Goal: Check status: Check status

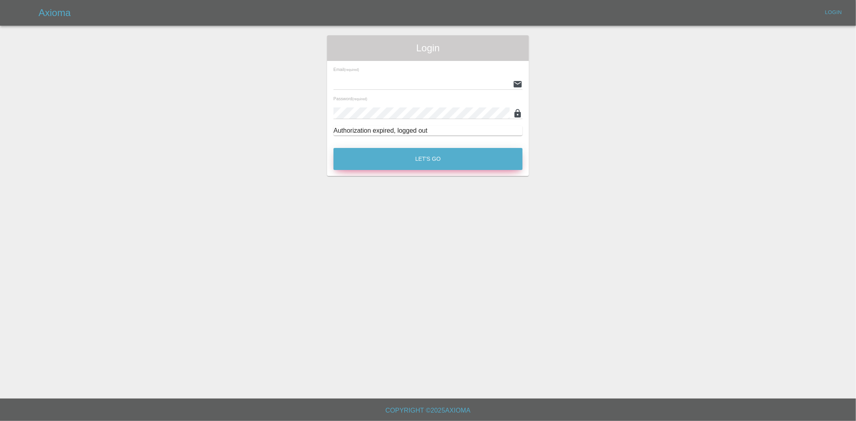
type input "[EMAIL_ADDRESS][DOMAIN_NAME]"
click at [483, 156] on button "Let's Go" at bounding box center [427, 159] width 189 height 22
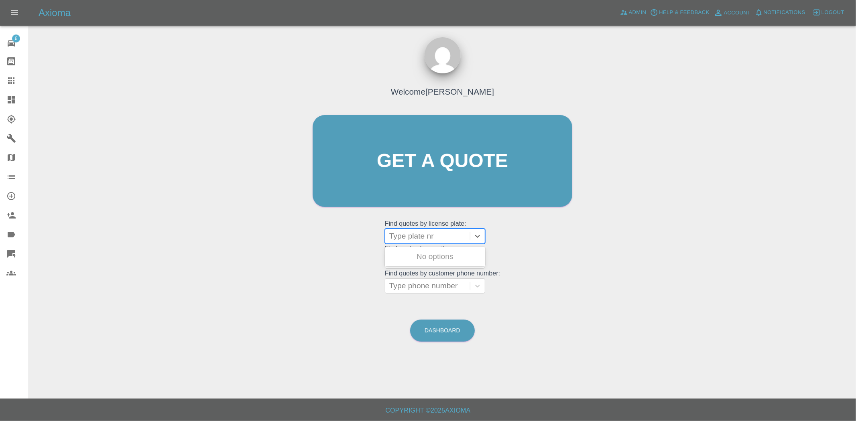
click at [421, 234] on div at bounding box center [427, 236] width 77 height 11
paste input "WK69XFM"
type input "WK69XFM"
click at [430, 262] on div "WK69XFM, Awaiting Repair" at bounding box center [435, 262] width 100 height 26
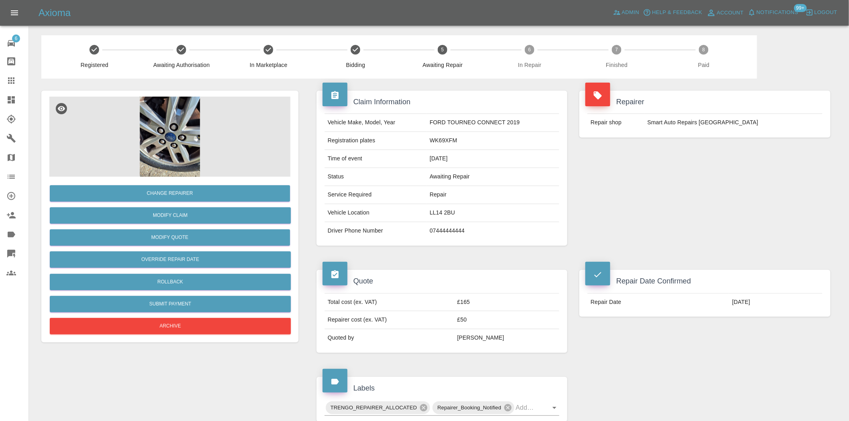
click at [631, 191] on div "Repairer Repair shop Smart Auto Repairs [GEOGRAPHIC_DATA]" at bounding box center [704, 168] width 263 height 179
drag, startPoint x: 695, startPoint y: 122, endPoint x: 745, endPoint y: 122, distance: 50.6
click at [745, 122] on td "Smart Auto Repairs [GEOGRAPHIC_DATA]" at bounding box center [733, 123] width 178 height 18
copy td "Repairs [GEOGRAPHIC_DATA]"
click at [678, 122] on td "Smart Auto Repairs [GEOGRAPHIC_DATA]" at bounding box center [733, 123] width 178 height 18
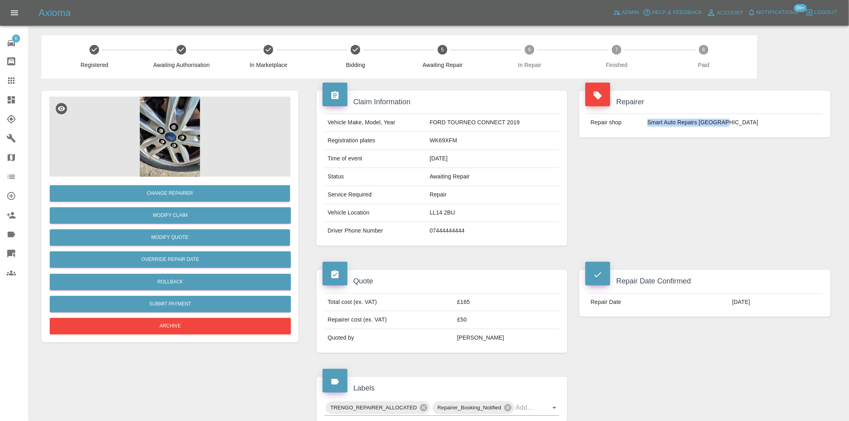
drag, startPoint x: 665, startPoint y: 122, endPoint x: 770, endPoint y: 122, distance: 105.1
click at [770, 122] on td "Smart Auto Repairs [GEOGRAPHIC_DATA]" at bounding box center [733, 123] width 178 height 18
copy td "Smart Auto Repairs [GEOGRAPHIC_DATA]"
click at [635, 200] on div "Repairer Repair shop Smart Auto Repairs [GEOGRAPHIC_DATA]" at bounding box center [704, 168] width 263 height 179
click at [720, 122] on td "Smart Auto Repairs [GEOGRAPHIC_DATA]" at bounding box center [733, 123] width 178 height 18
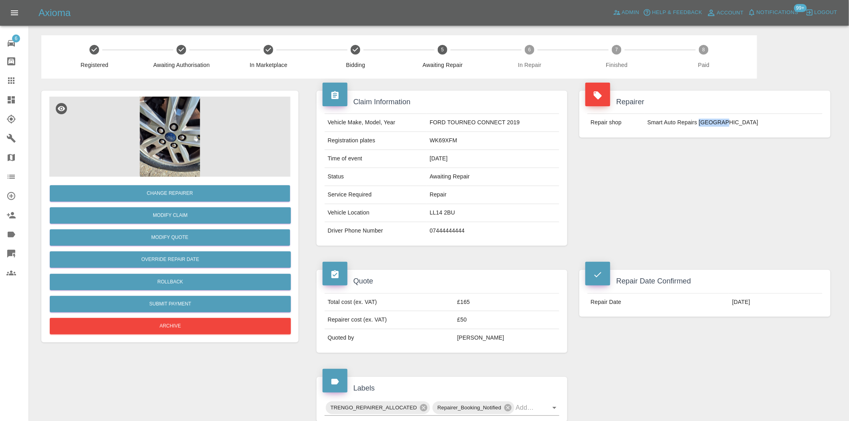
click at [720, 122] on td "Smart Auto Repairs [GEOGRAPHIC_DATA]" at bounding box center [733, 123] width 178 height 18
copy td "[GEOGRAPHIC_DATA]"
drag, startPoint x: 648, startPoint y: 209, endPoint x: 390, endPoint y: 271, distance: 264.9
click at [648, 209] on div "Repairer Repair shop Smart Auto Repairs [GEOGRAPHIC_DATA]" at bounding box center [704, 168] width 263 height 179
click at [654, 178] on div "Repairer Repair shop Smart Auto Repairs [GEOGRAPHIC_DATA]" at bounding box center [704, 168] width 263 height 179
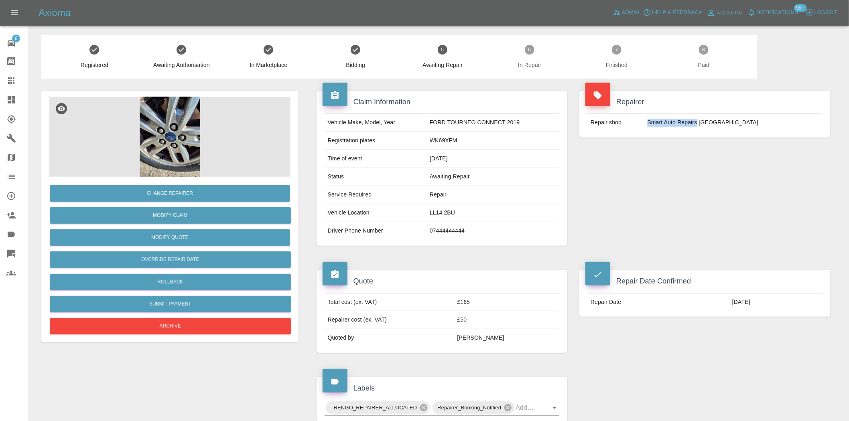
drag, startPoint x: 665, startPoint y: 122, endPoint x: 714, endPoint y: 126, distance: 49.5
click at [714, 126] on td "Smart Auto Repairs [GEOGRAPHIC_DATA]" at bounding box center [733, 123] width 178 height 18
copy td "Smart Auto Repairs"
click at [442, 142] on td "WK69XFM" at bounding box center [492, 141] width 133 height 18
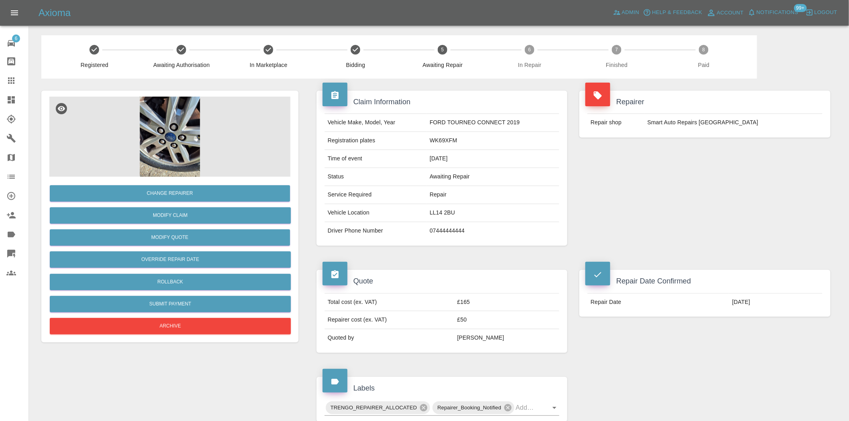
click at [436, 142] on td "WK69XFM" at bounding box center [492, 141] width 133 height 18
copy td "WK69XFM"
drag, startPoint x: 714, startPoint y: 122, endPoint x: 664, endPoint y: 122, distance: 50.6
click at [664, 122] on td "Smart Auto Repairs [GEOGRAPHIC_DATA]" at bounding box center [733, 123] width 178 height 18
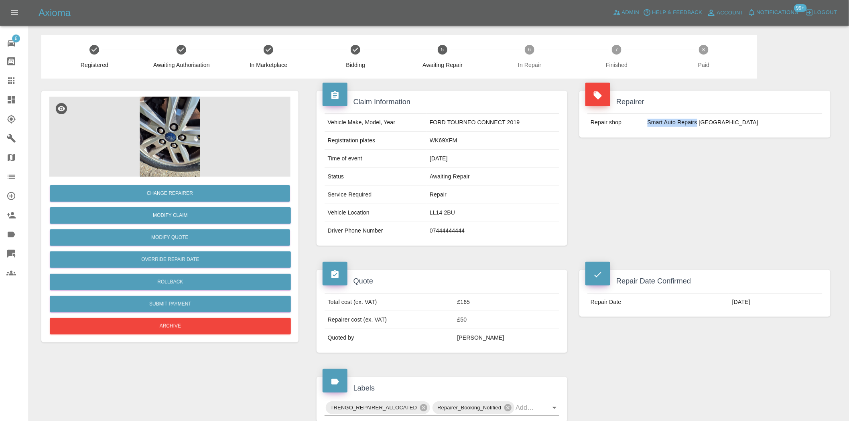
copy td "Smart Auto Repairs"
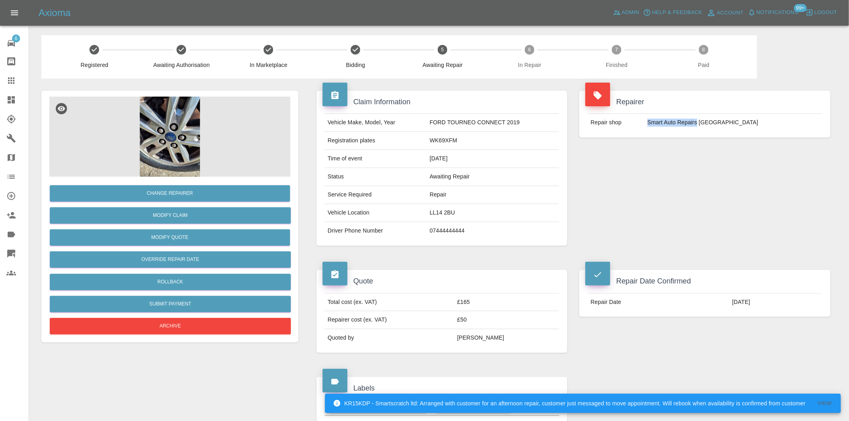
click at [188, 147] on img at bounding box center [169, 137] width 241 height 80
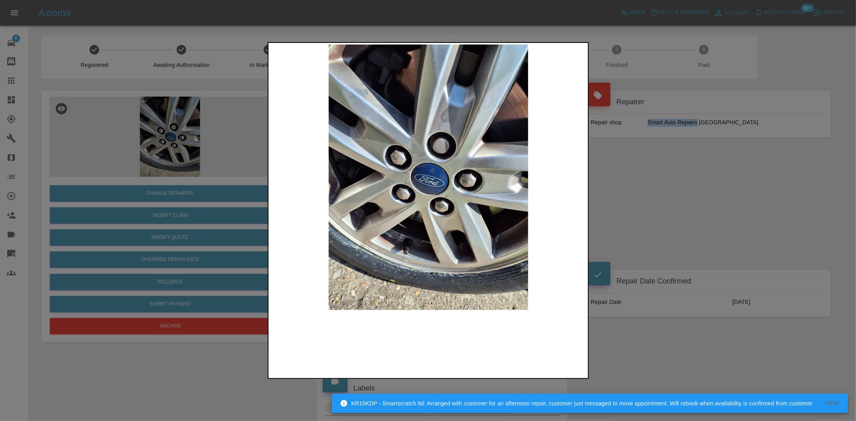
click at [409, 198] on img at bounding box center [428, 178] width 317 height 266
click at [343, 174] on img at bounding box center [428, 178] width 317 height 266
click at [174, 77] on div at bounding box center [428, 210] width 856 height 421
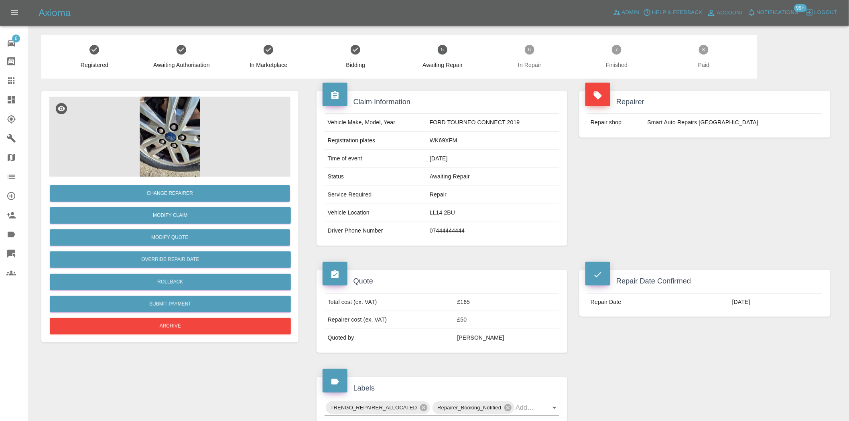
click at [442, 142] on td "WK69XFM" at bounding box center [492, 141] width 133 height 18
copy td "WK69XFM"
click at [506, 142] on td "WK69XFM" at bounding box center [492, 141] width 133 height 18
click at [661, 166] on div "Repairer Repair shop Smart Auto Repairs [GEOGRAPHIC_DATA]" at bounding box center [704, 168] width 263 height 179
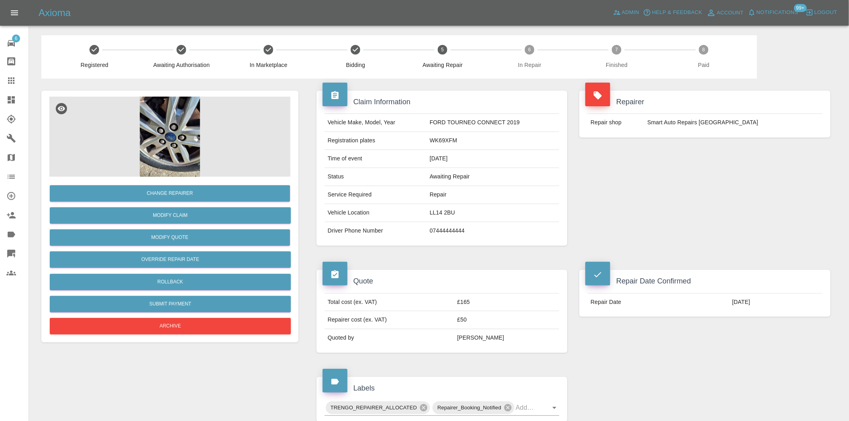
click at [181, 147] on img at bounding box center [169, 137] width 241 height 80
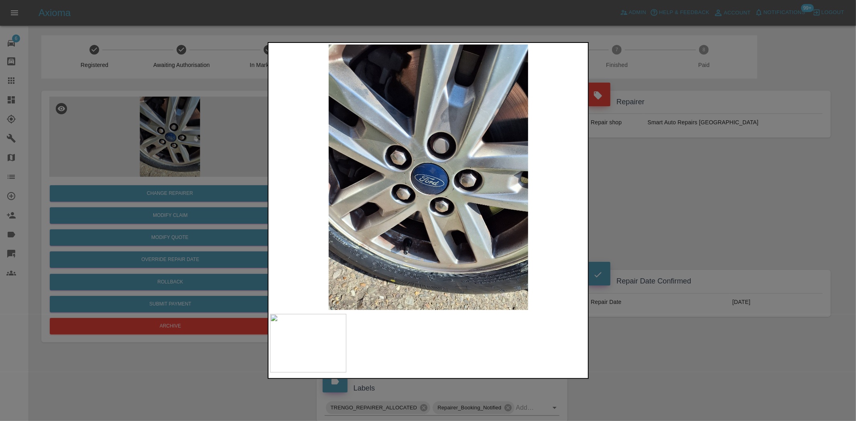
click at [229, 156] on div at bounding box center [428, 210] width 856 height 421
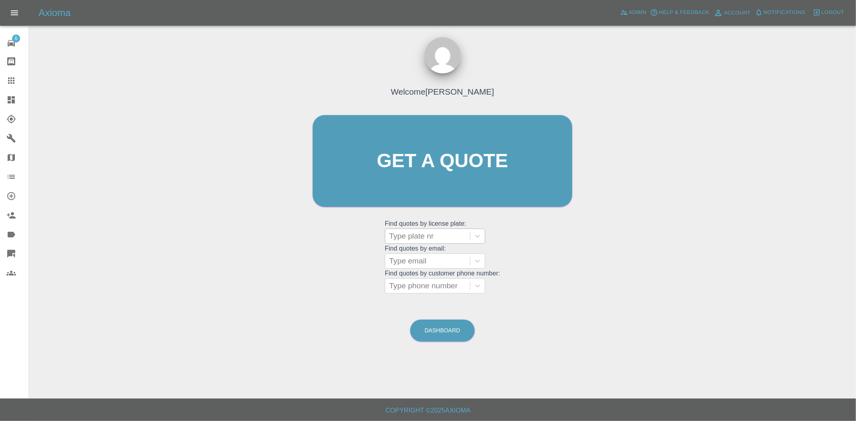
click at [410, 238] on div at bounding box center [427, 236] width 77 height 11
paste input "DP25MVA"
type input "DP25MVA"
click at [424, 258] on div "DP25MVA, Finished" at bounding box center [435, 257] width 100 height 16
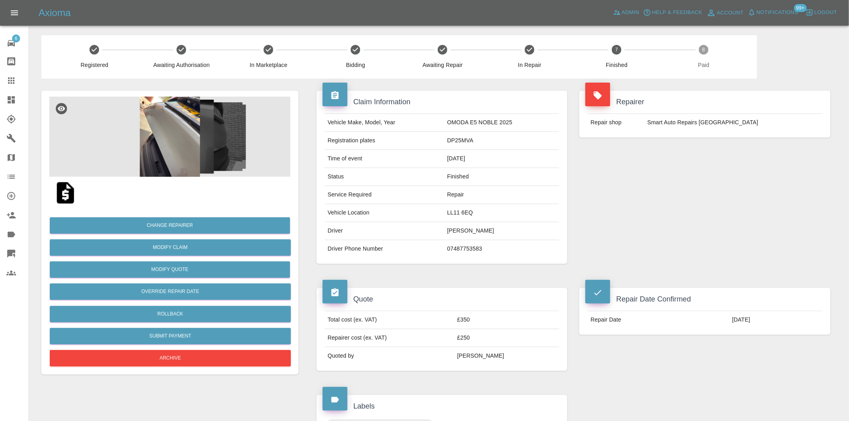
click at [174, 146] on img at bounding box center [169, 137] width 241 height 80
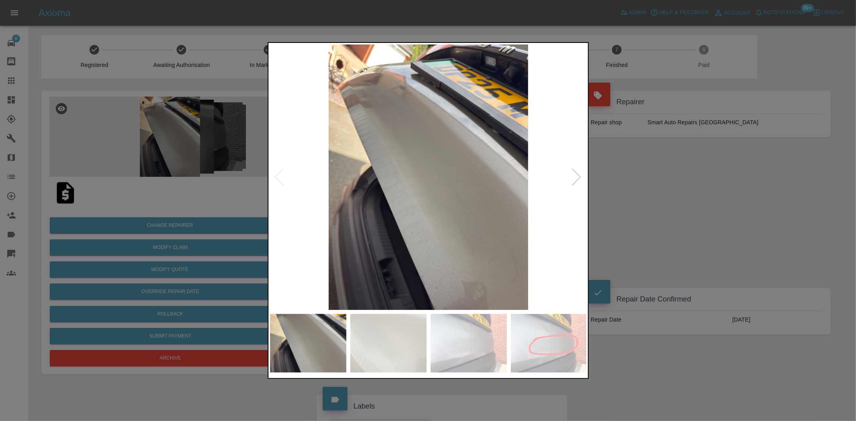
click at [334, 181] on img at bounding box center [428, 178] width 317 height 266
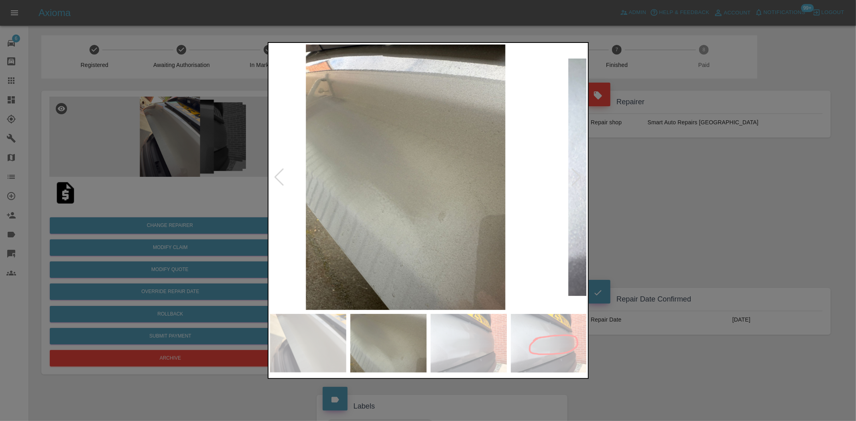
click at [369, 185] on img at bounding box center [405, 178] width 317 height 266
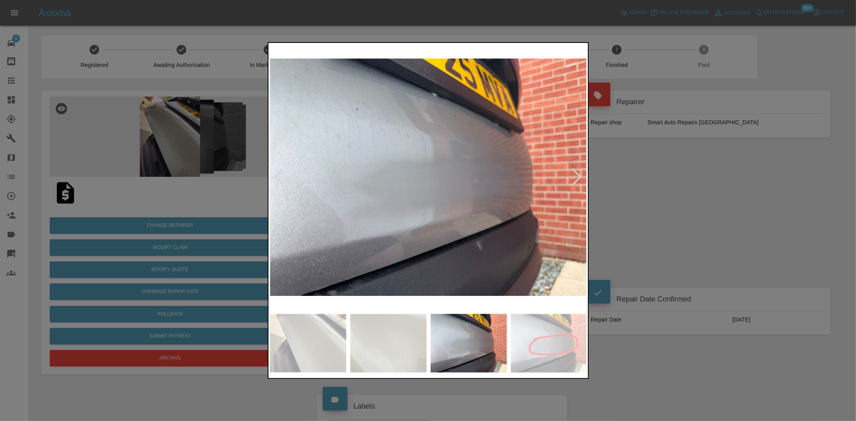
click at [408, 179] on img at bounding box center [428, 178] width 317 height 266
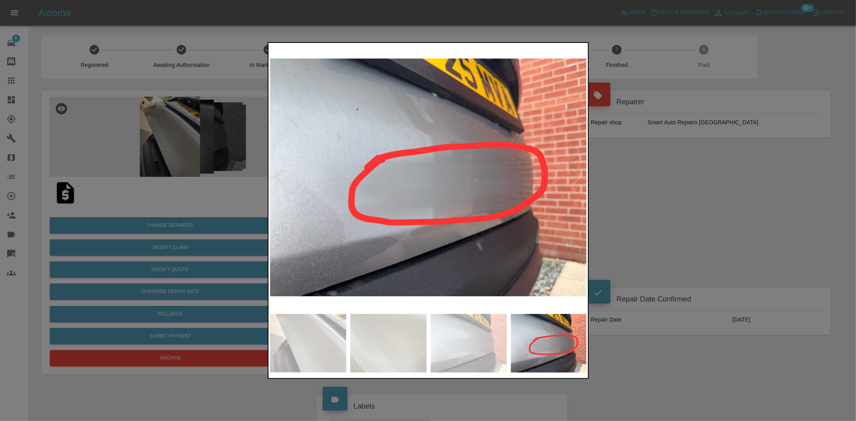
click at [368, 195] on img at bounding box center [428, 178] width 317 height 266
click at [387, 197] on img at bounding box center [428, 178] width 317 height 266
click at [469, 190] on img at bounding box center [428, 178] width 317 height 266
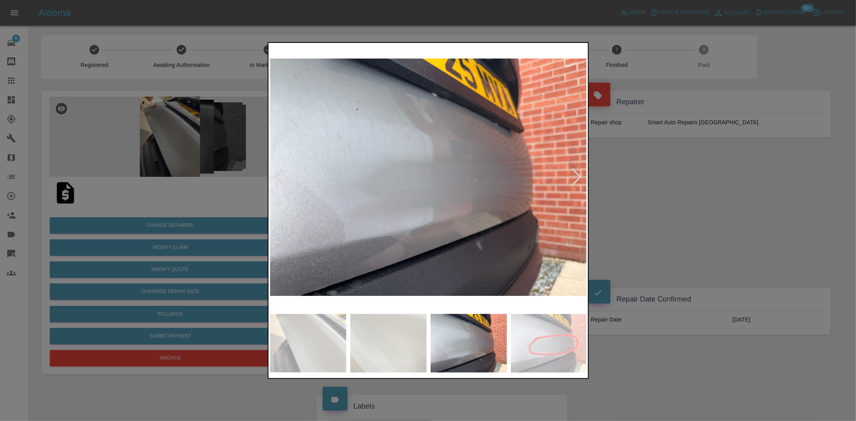
click at [479, 185] on img at bounding box center [428, 178] width 317 height 266
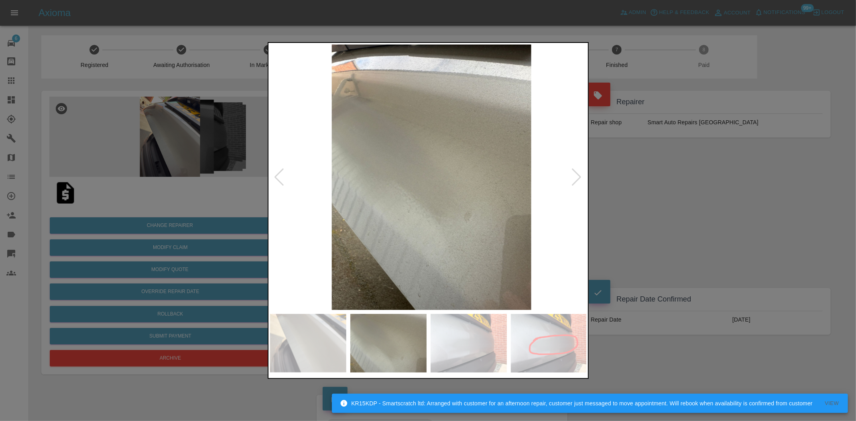
click at [443, 191] on img at bounding box center [431, 178] width 317 height 266
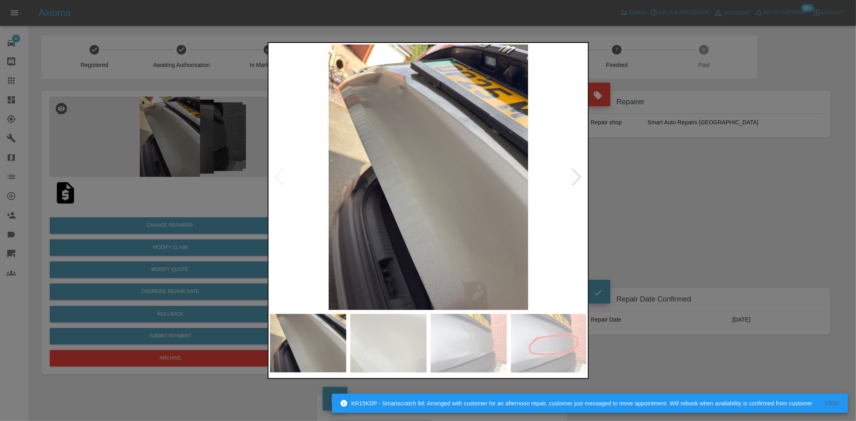
click at [478, 206] on img at bounding box center [428, 178] width 317 height 266
click at [554, 200] on img at bounding box center [428, 178] width 317 height 266
click at [203, 87] on div at bounding box center [428, 210] width 856 height 421
